Goal: Check status: Check status

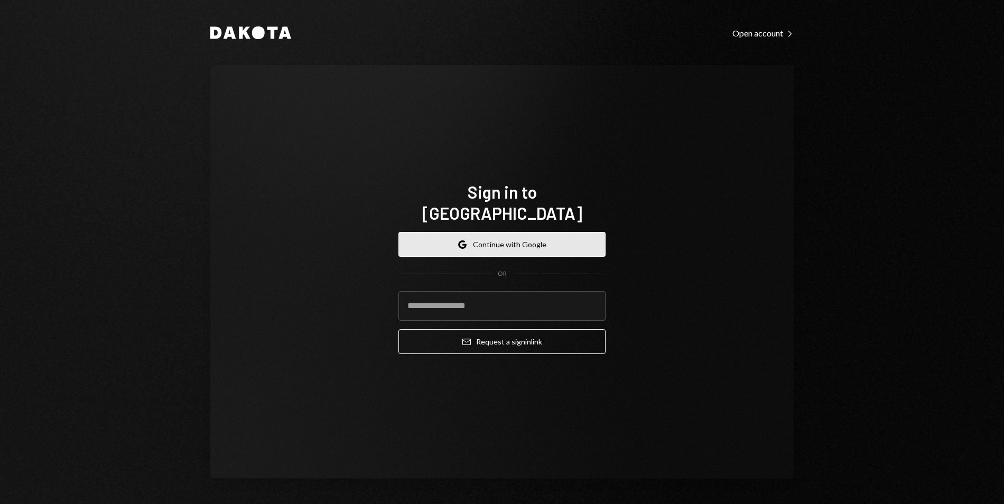
click at [490, 243] on button "Google Continue with Google" at bounding box center [502, 244] width 207 height 25
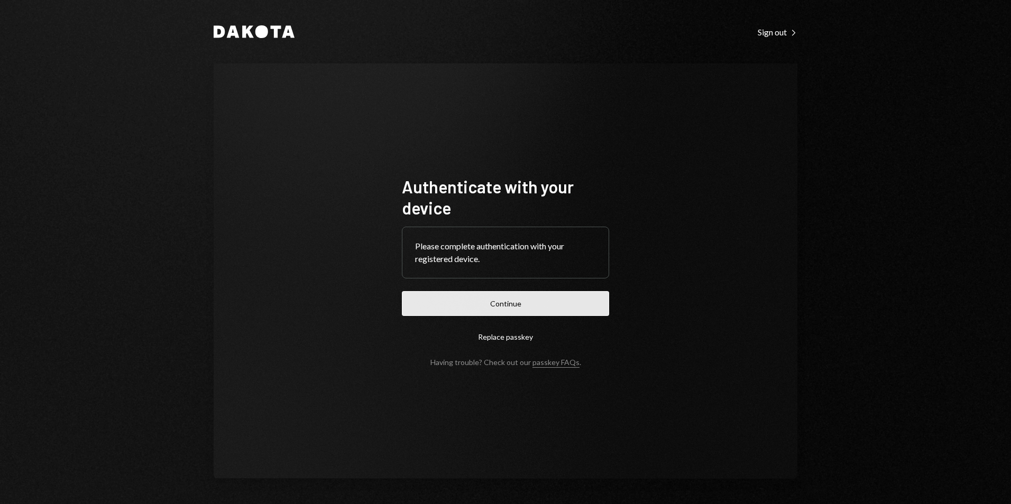
click at [556, 303] on button "Continue" at bounding box center [505, 303] width 207 height 25
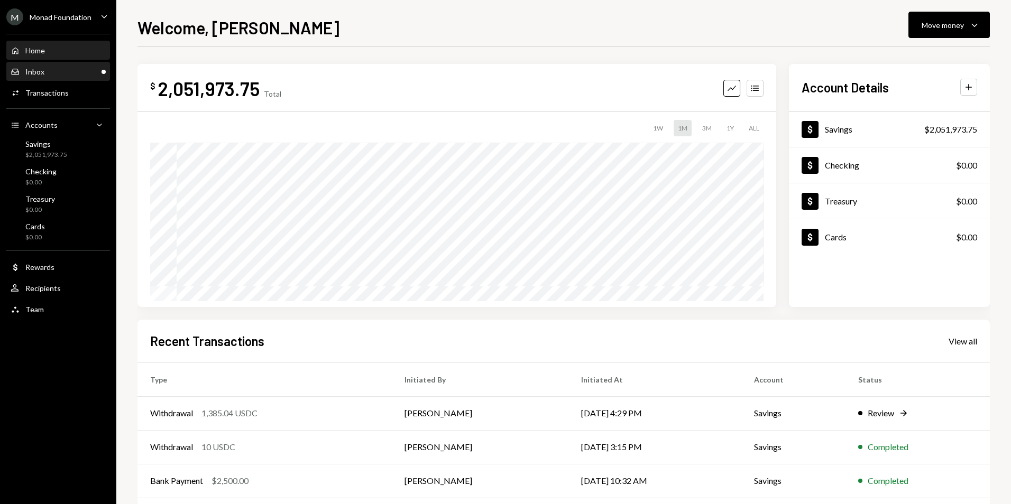
click at [83, 73] on div "Inbox Inbox" at bounding box center [58, 72] width 95 height 10
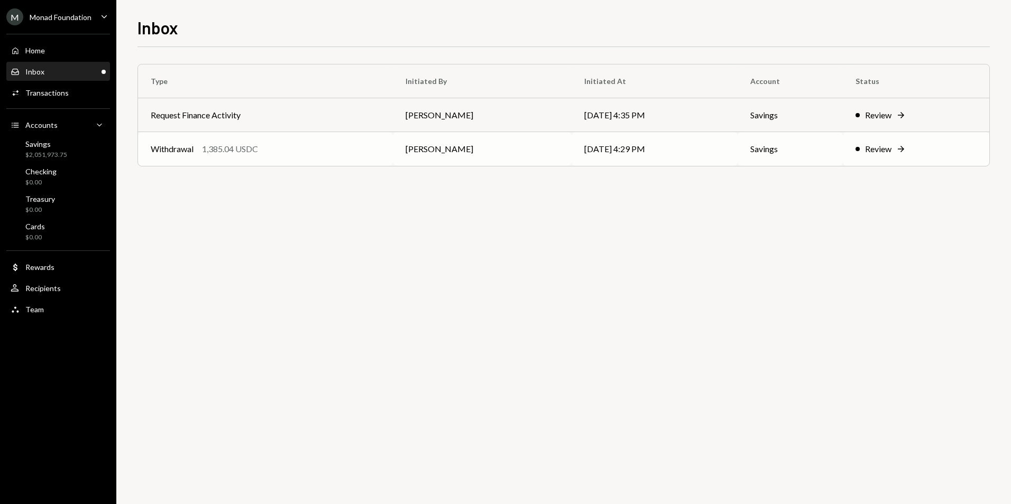
click at [358, 146] on div "Withdrawal 1,385.04 USDC" at bounding box center [265, 149] width 229 height 13
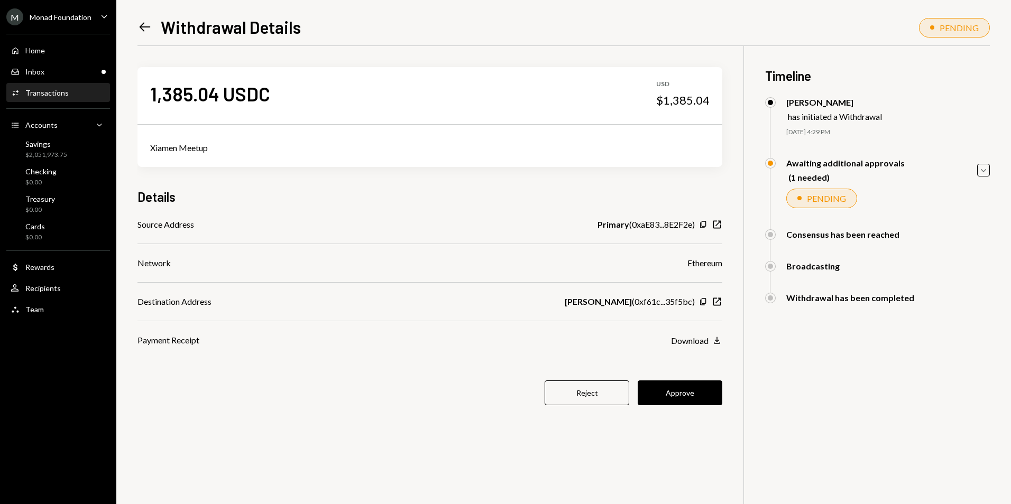
click at [64, 97] on div "Activities Transactions" at bounding box center [40, 93] width 58 height 10
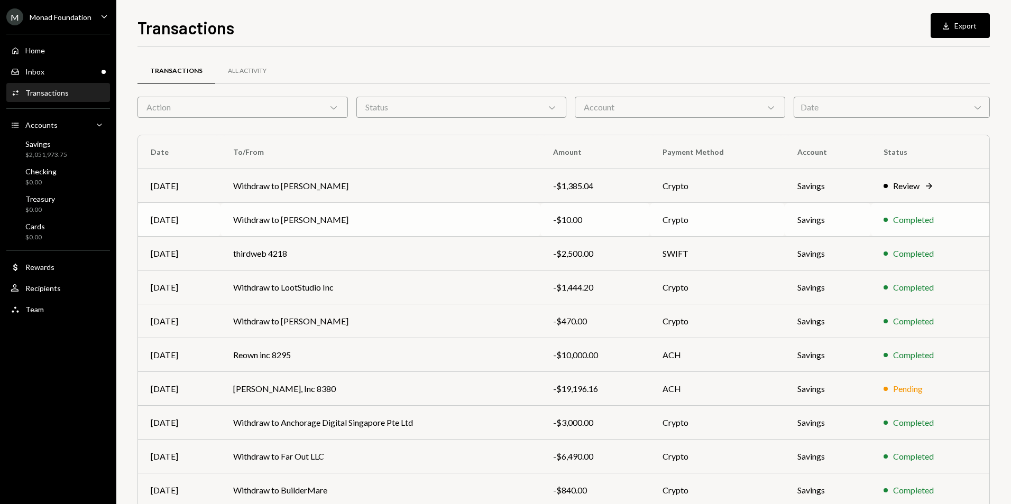
click at [419, 220] on td "Withdraw to [PERSON_NAME]" at bounding box center [380, 220] width 320 height 34
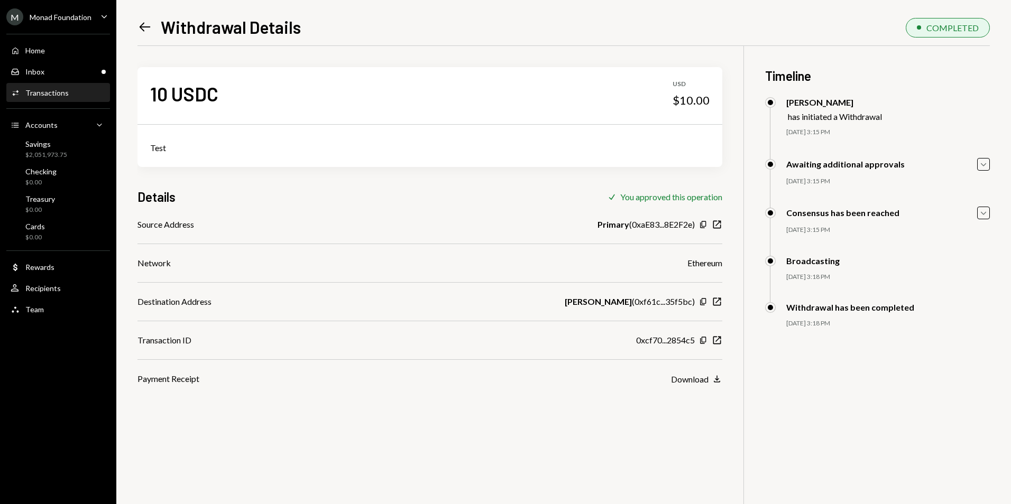
click at [149, 26] on icon "Left Arrow" at bounding box center [144, 27] width 15 height 15
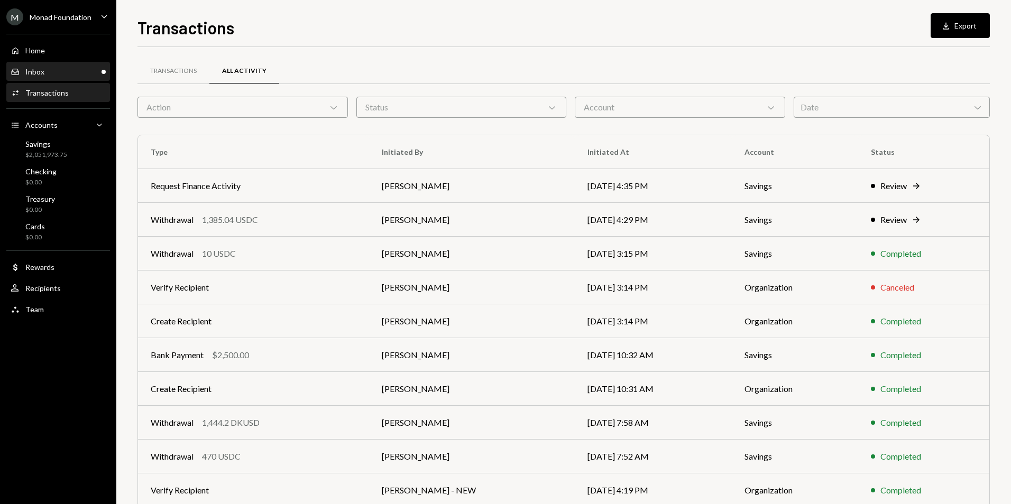
click at [75, 73] on div "Inbox Inbox" at bounding box center [58, 72] width 95 height 10
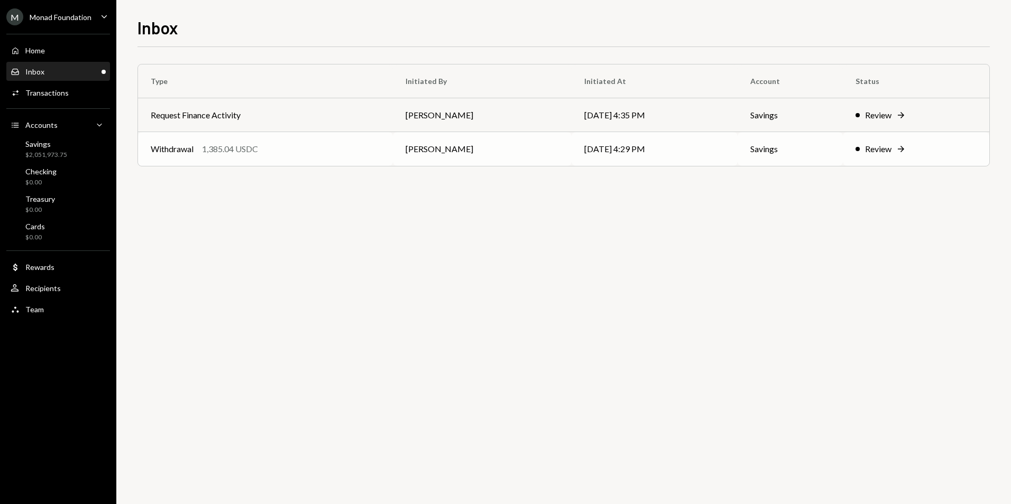
click at [323, 144] on div "Withdrawal 1,385.04 USDC" at bounding box center [265, 149] width 229 height 13
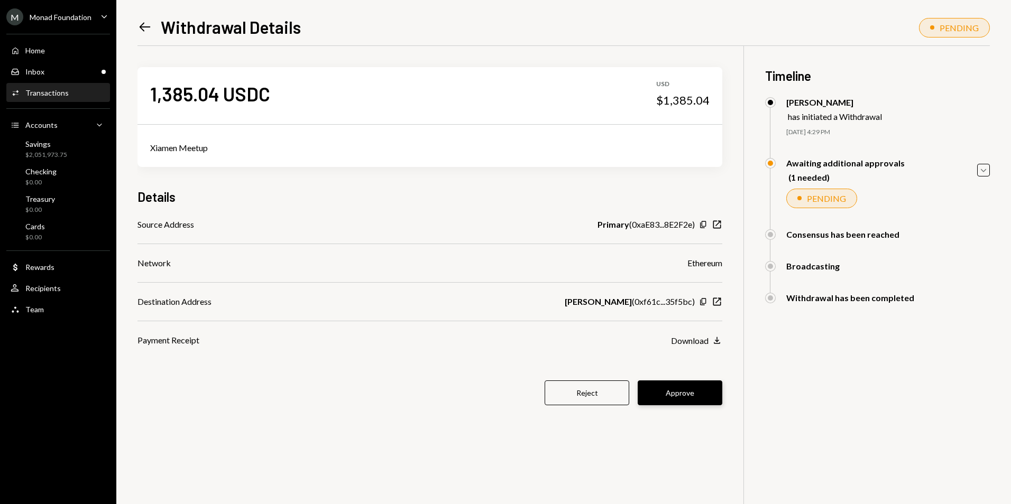
click at [673, 394] on button "Approve" at bounding box center [679, 393] width 85 height 25
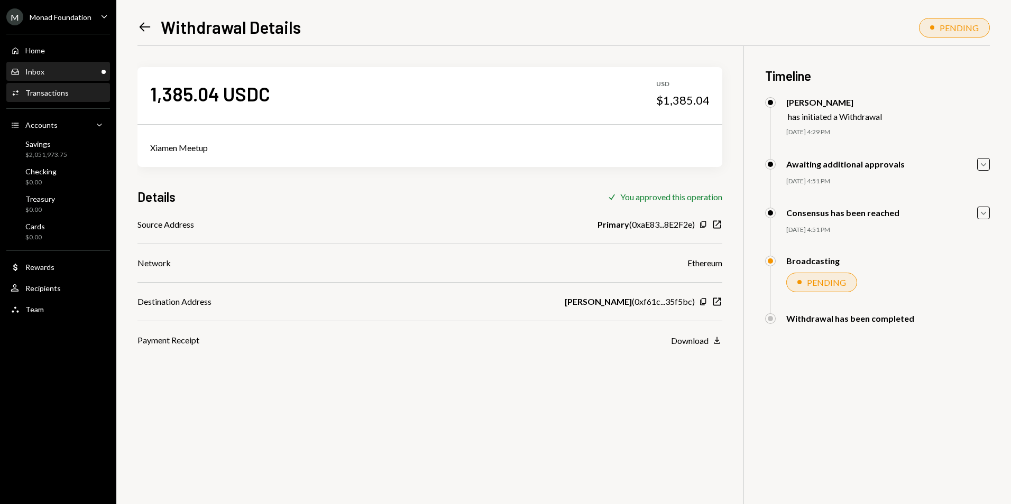
click at [84, 67] on div "Inbox Inbox" at bounding box center [58, 72] width 95 height 10
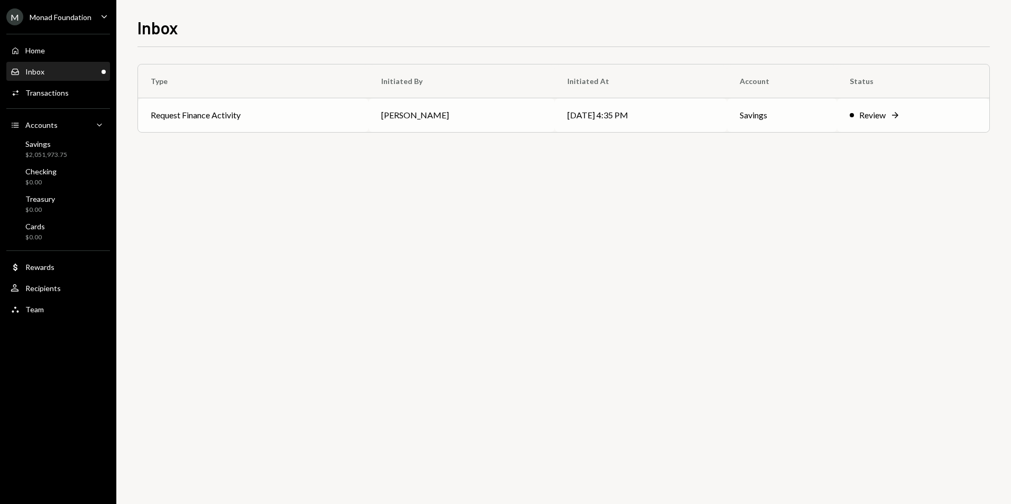
click at [284, 119] on td "Request Finance Activity" at bounding box center [253, 115] width 230 height 34
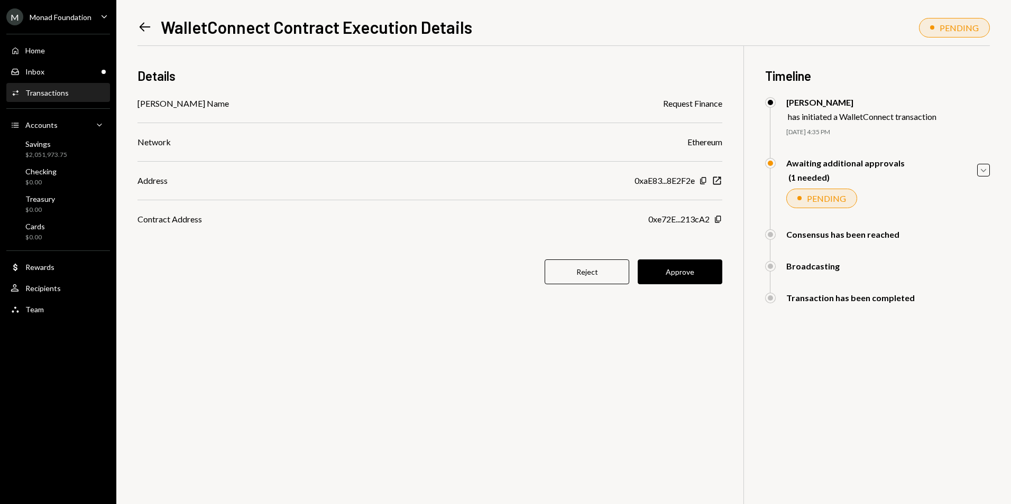
drag, startPoint x: 662, startPoint y: 272, endPoint x: 652, endPoint y: 270, distance: 10.4
click at [662, 272] on button "Approve" at bounding box center [679, 272] width 85 height 25
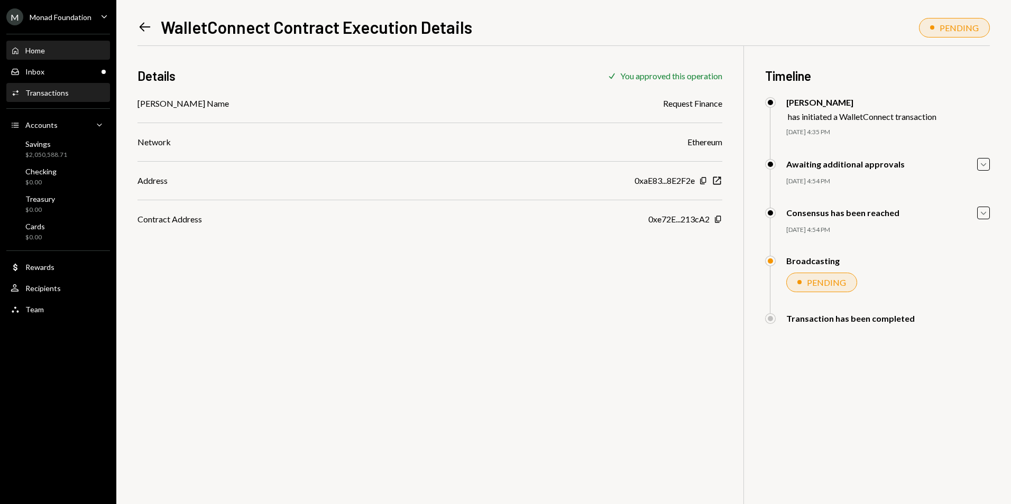
click at [39, 52] on div "Home" at bounding box center [35, 50] width 20 height 9
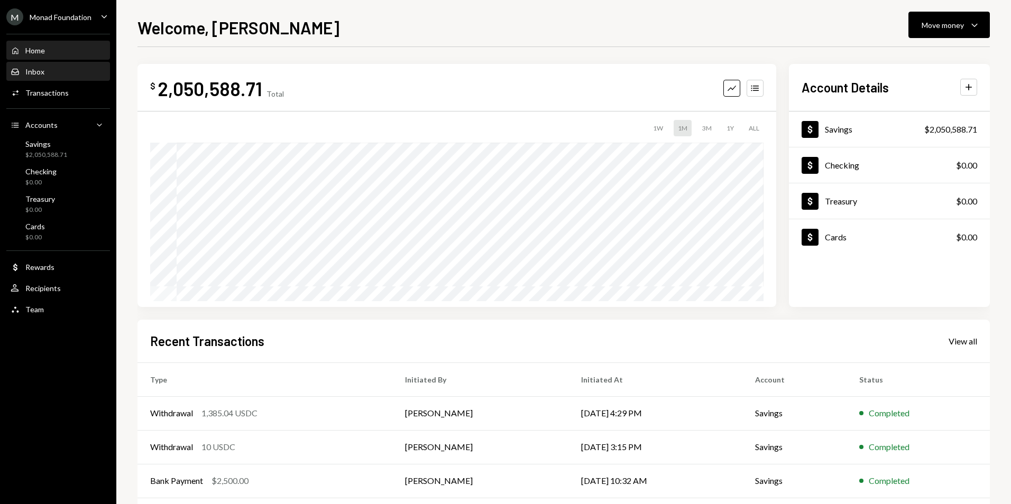
click at [40, 78] on div "Inbox Inbox" at bounding box center [58, 72] width 95 height 18
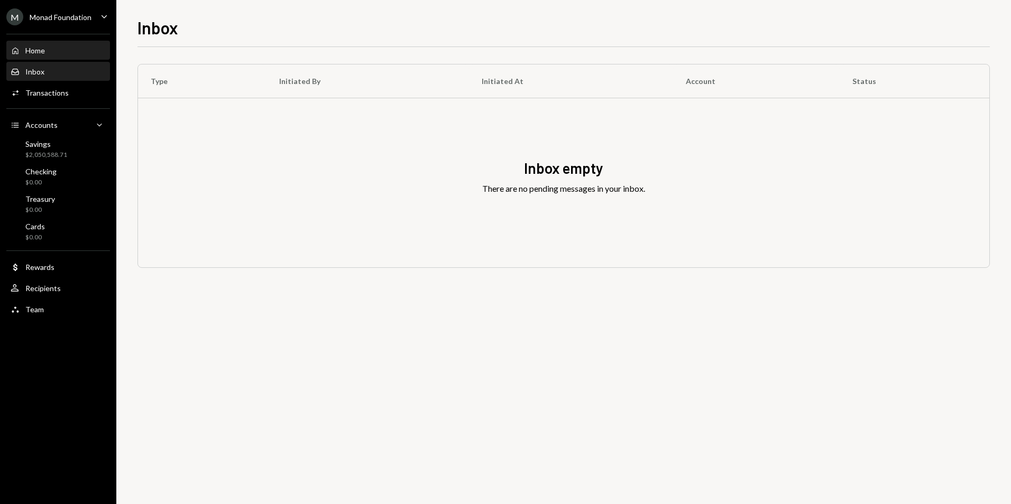
click at [48, 44] on div "Home Home" at bounding box center [58, 51] width 95 height 18
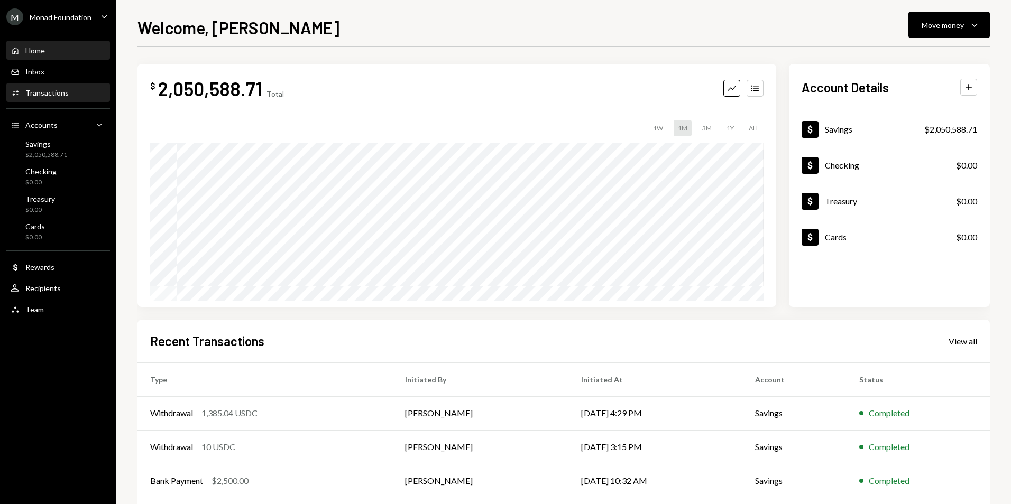
click at [44, 86] on div "Activities Transactions" at bounding box center [58, 93] width 95 height 18
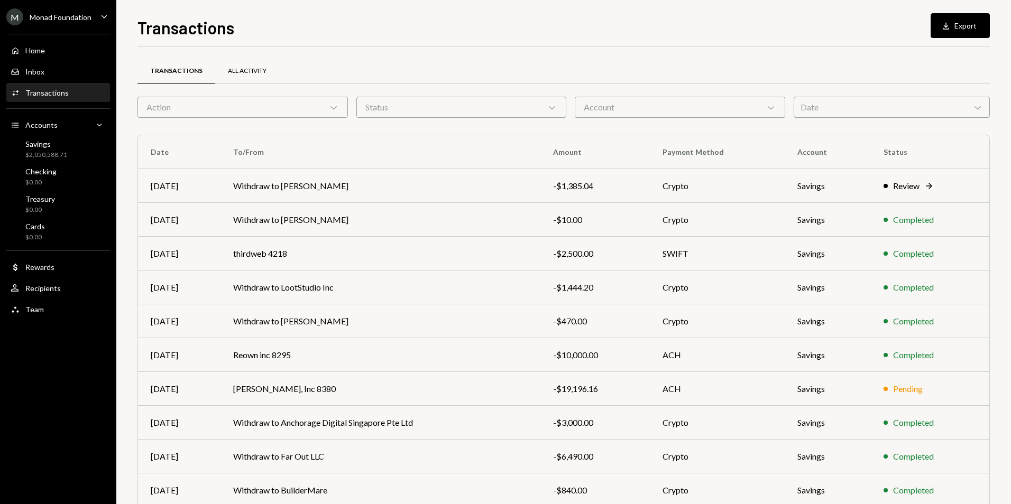
click at [239, 71] on div "All Activity" at bounding box center [247, 71] width 39 height 9
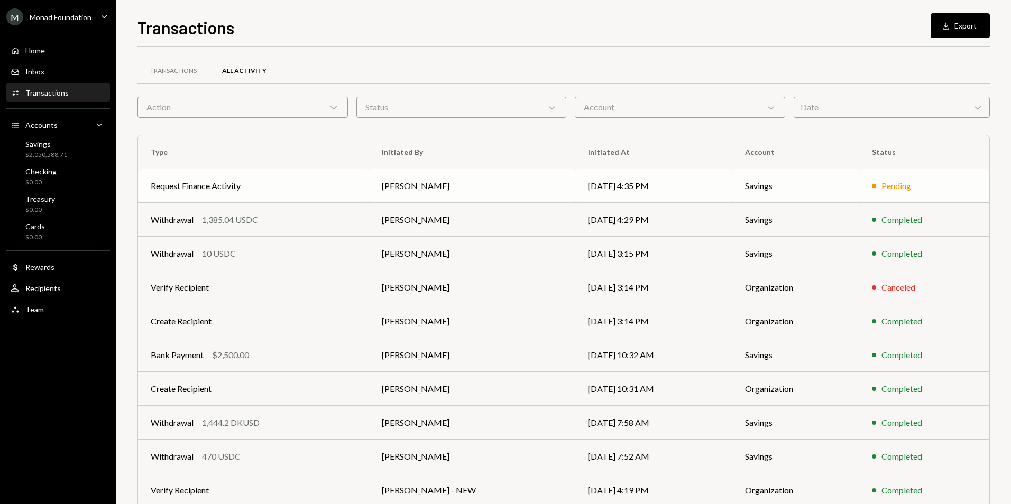
click at [393, 191] on td "[PERSON_NAME]" at bounding box center [472, 186] width 206 height 34
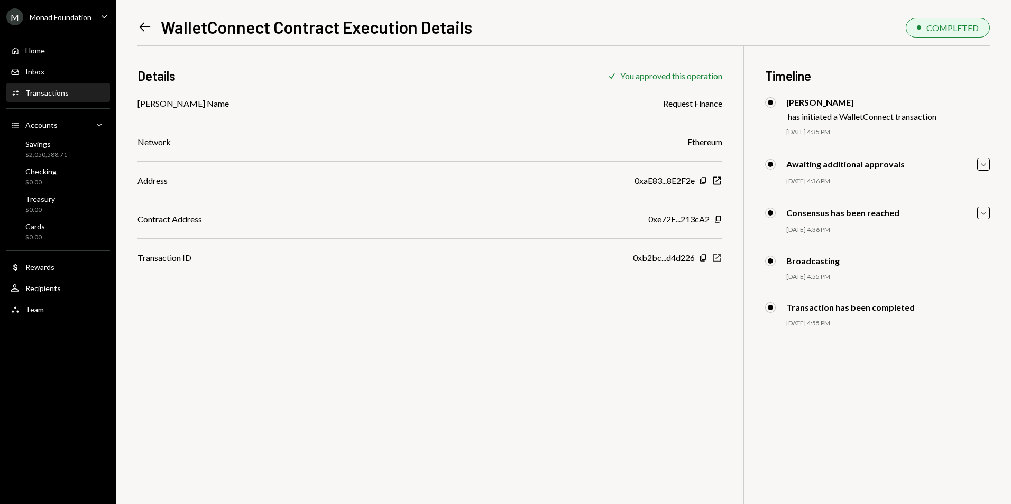
click at [719, 258] on icon "New Window" at bounding box center [716, 258] width 11 height 11
click at [37, 48] on div "Home" at bounding box center [35, 50] width 20 height 9
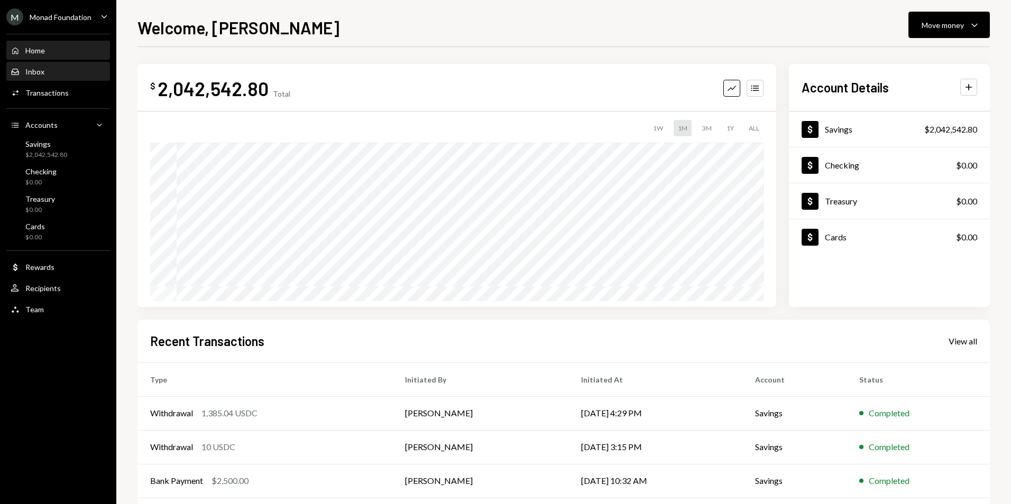
click at [57, 76] on div "Inbox Inbox" at bounding box center [58, 72] width 95 height 10
